Goal: Navigation & Orientation: Find specific page/section

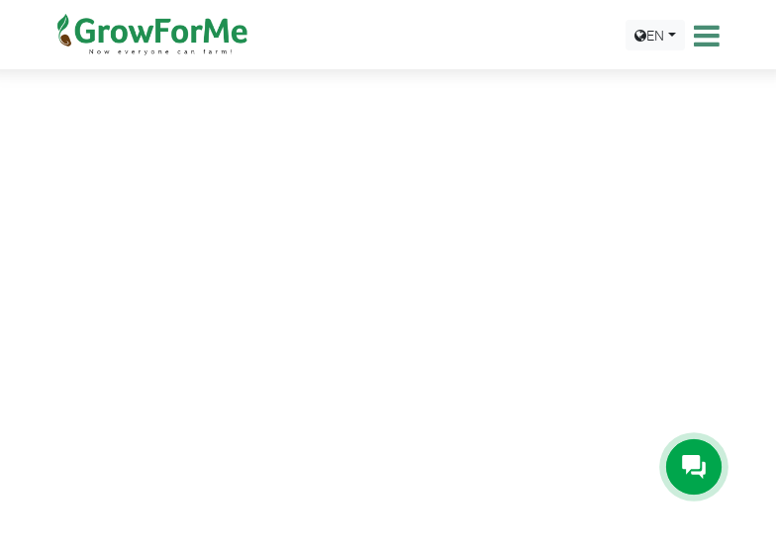
scroll to position [246, 0]
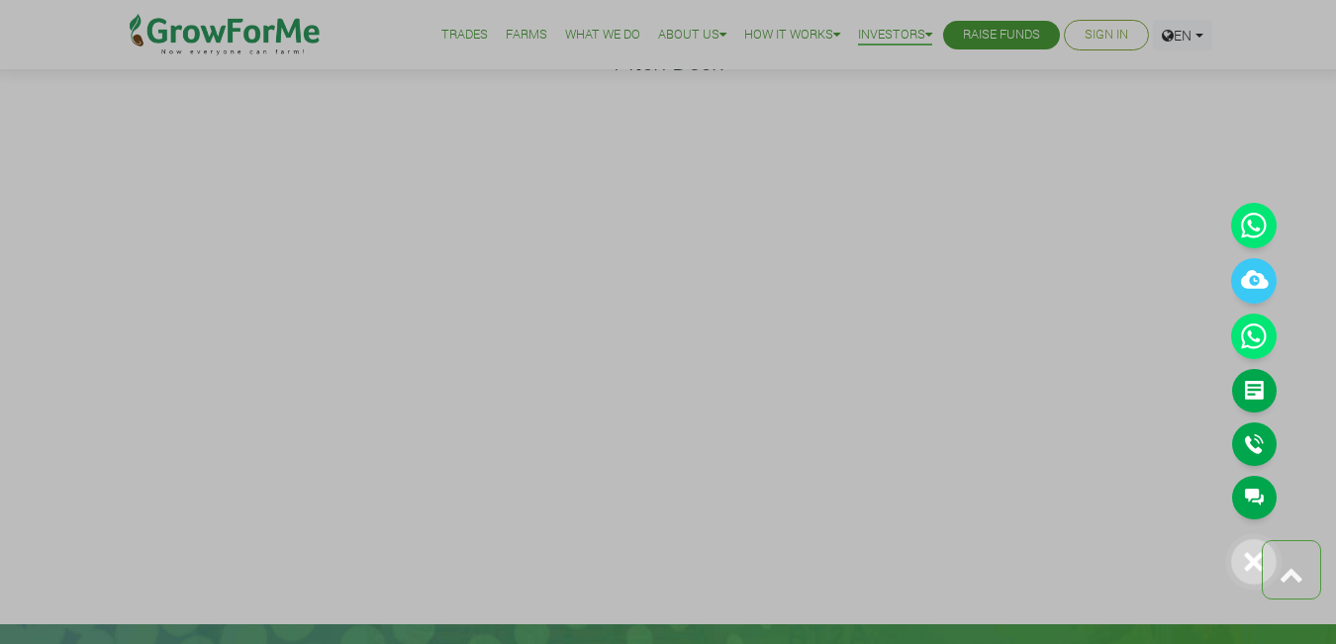
scroll to position [96, 0]
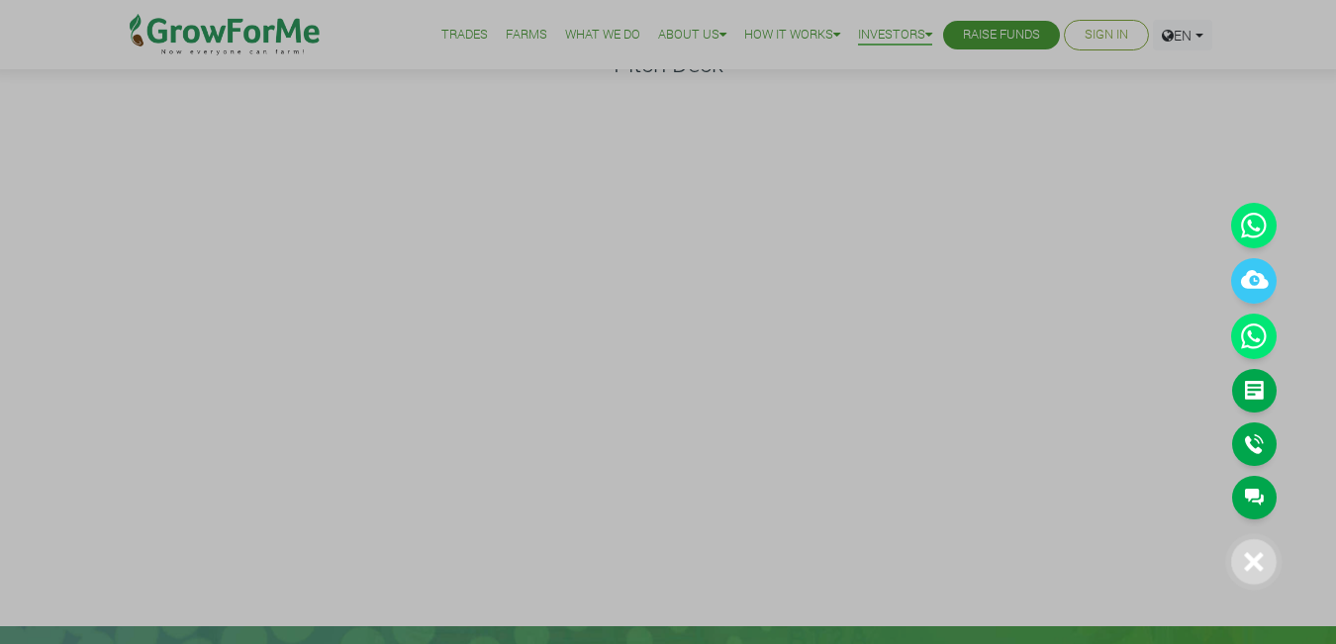
click at [1116, 39] on div at bounding box center [668, 322] width 1336 height 644
click at [1107, 27] on div at bounding box center [668, 322] width 1336 height 644
click at [1098, 27] on div at bounding box center [668, 322] width 1336 height 644
click at [1087, 38] on div at bounding box center [668, 322] width 1336 height 644
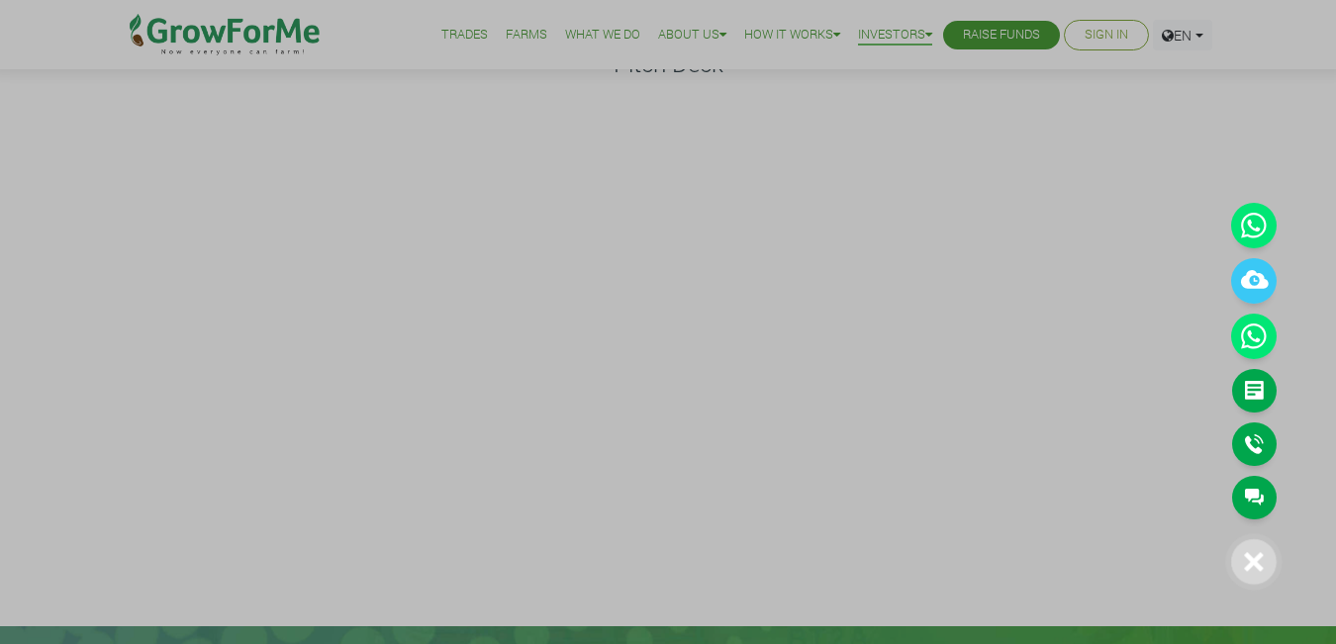
click at [1088, 38] on div at bounding box center [668, 322] width 1336 height 644
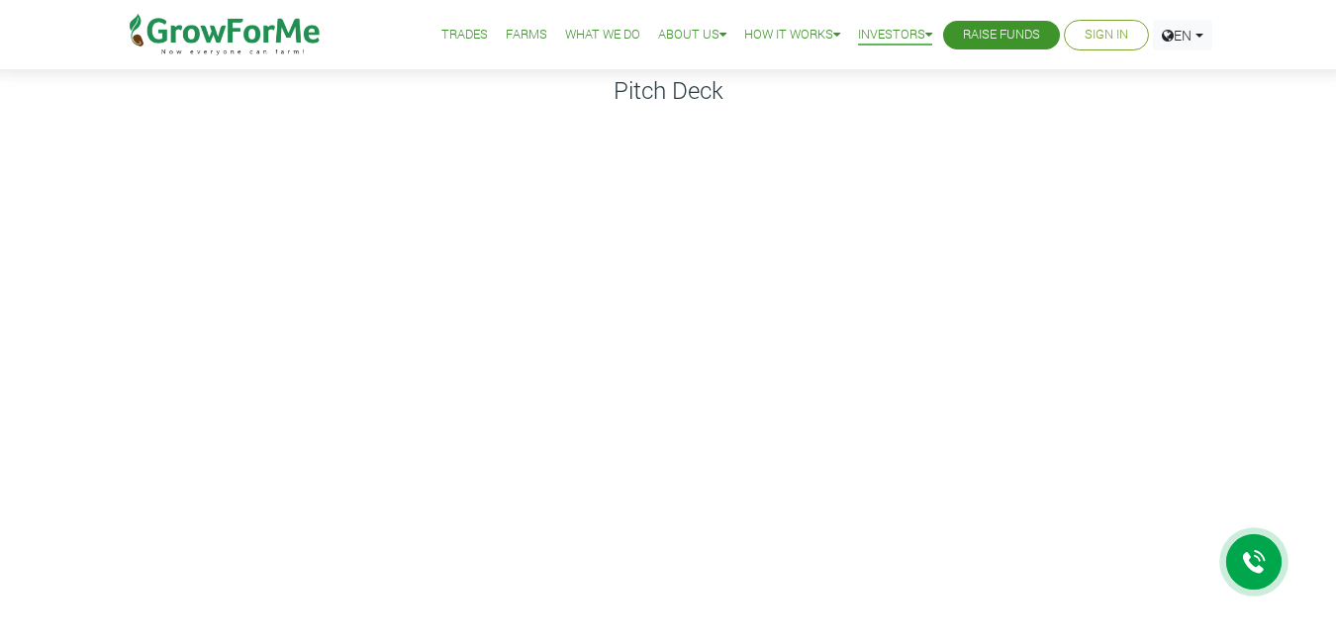
scroll to position [0, 0]
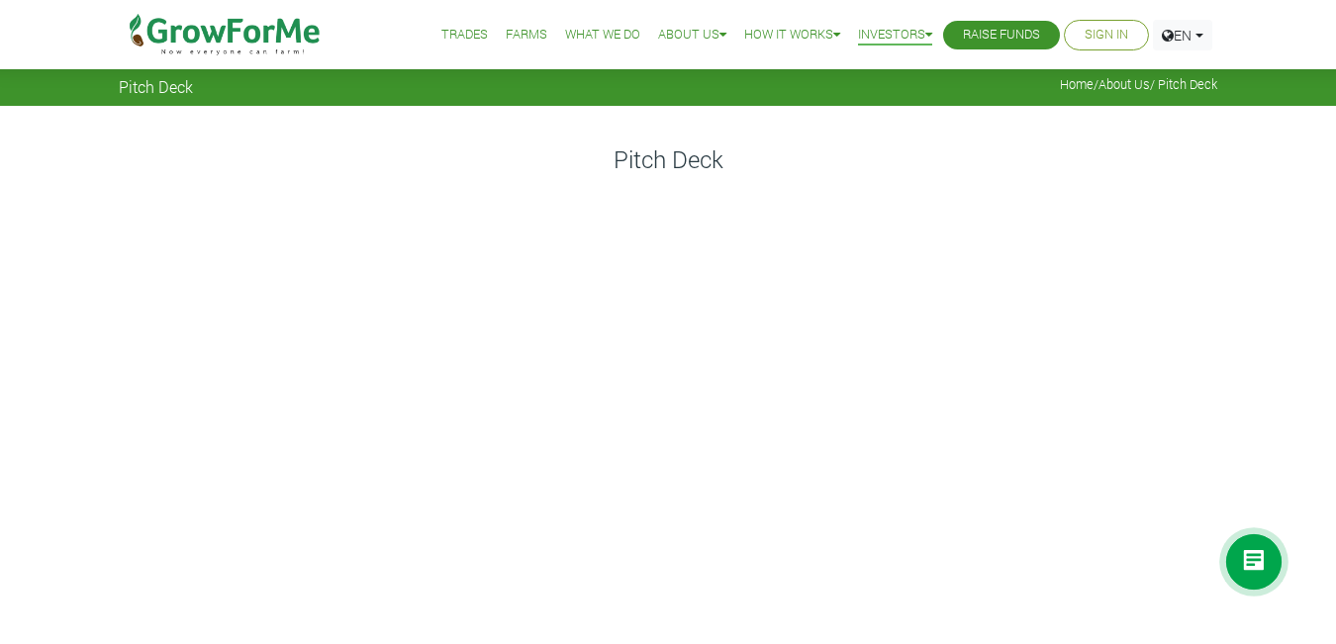
click at [1097, 32] on link "Sign In" at bounding box center [1107, 35] width 44 height 21
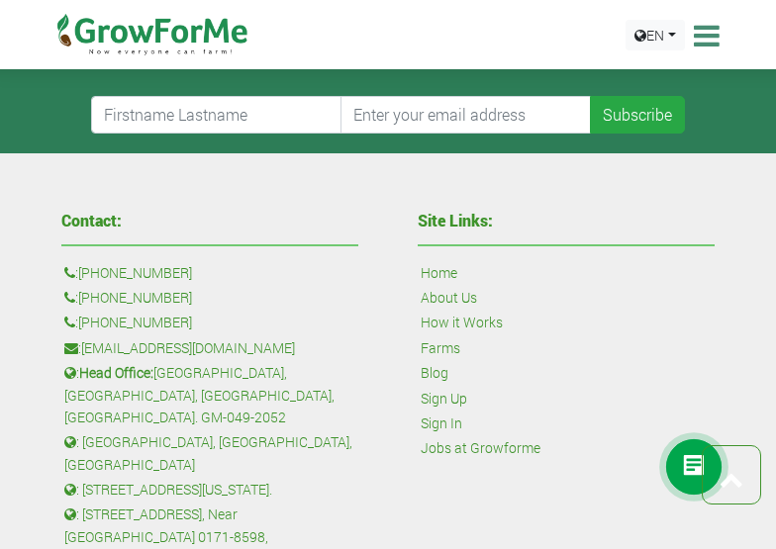
scroll to position [822, 0]
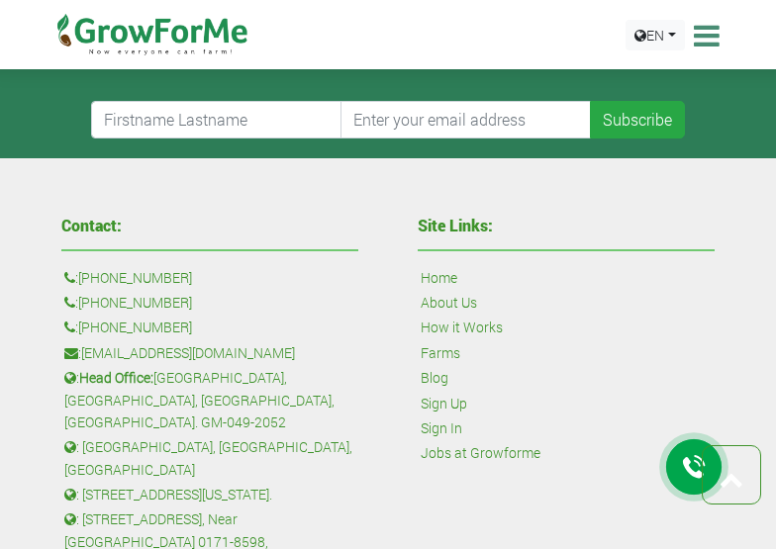
drag, startPoint x: 248, startPoint y: 326, endPoint x: 83, endPoint y: 323, distance: 165.3
click at [83, 343] on p ": [EMAIL_ADDRESS][DOMAIN_NAME]" at bounding box center [209, 354] width 291 height 22
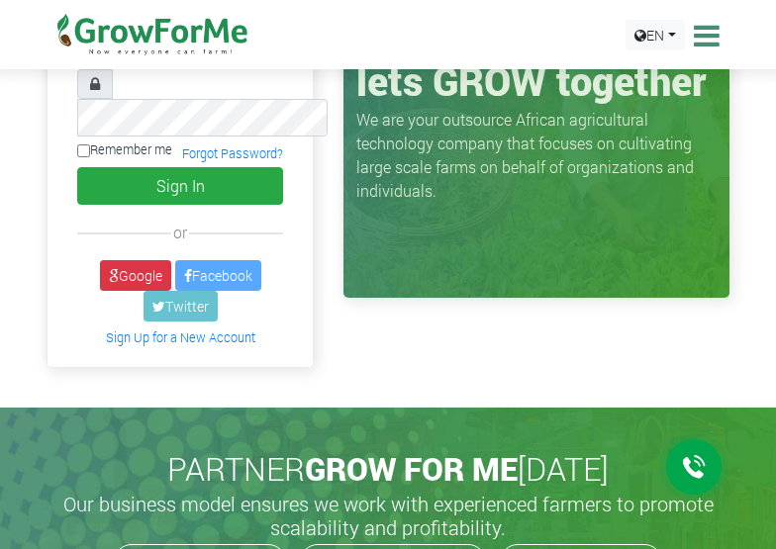
scroll to position [0, 0]
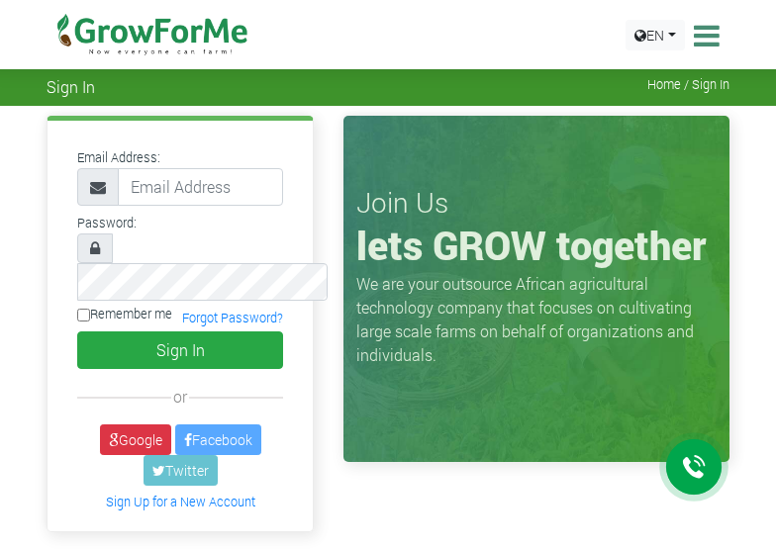
drag, startPoint x: 307, startPoint y: 182, endPoint x: 303, endPoint y: 143, distance: 39.8
